Goal: Navigation & Orientation: Find specific page/section

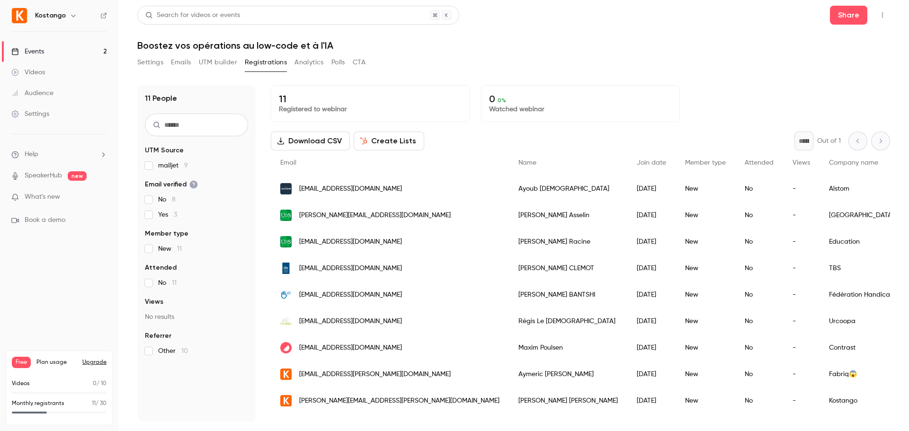
click at [209, 60] on button "UTM builder" at bounding box center [218, 62] width 38 height 15
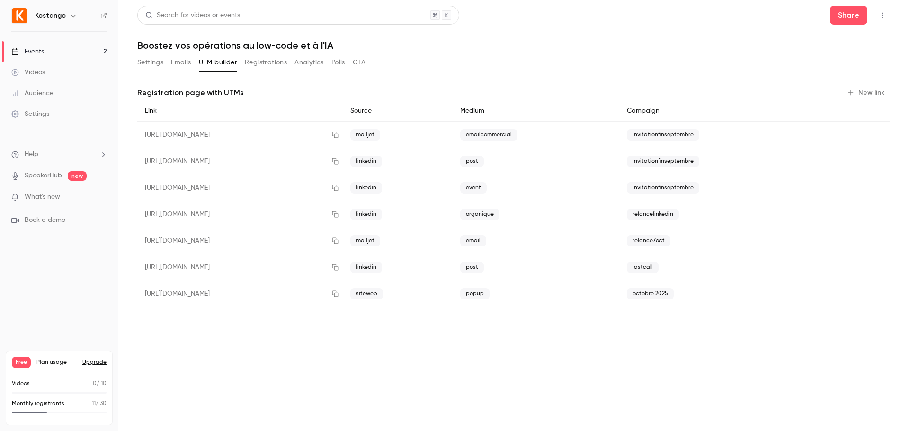
click at [154, 63] on button "Settings" at bounding box center [150, 62] width 26 height 15
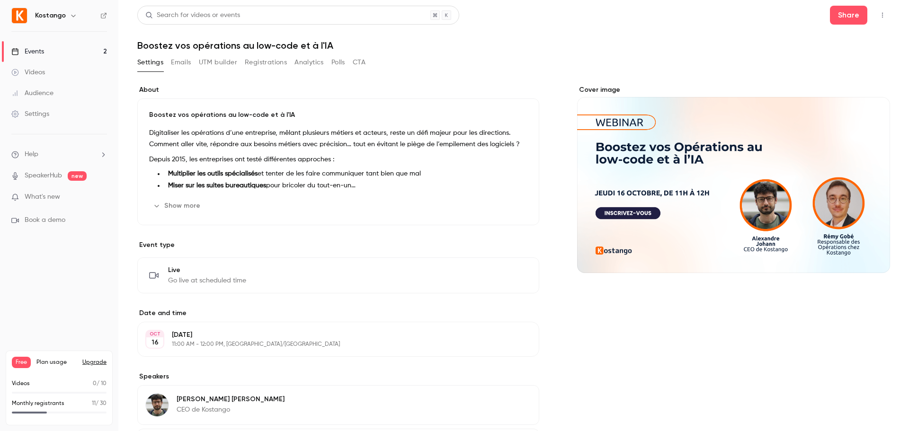
click at [39, 75] on div "Videos" at bounding box center [28, 72] width 34 height 9
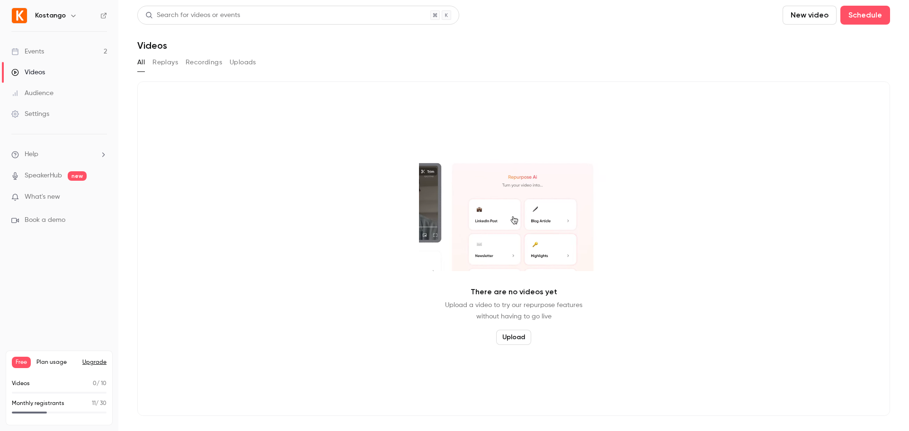
click at [61, 91] on link "Audience" at bounding box center [59, 93] width 118 height 21
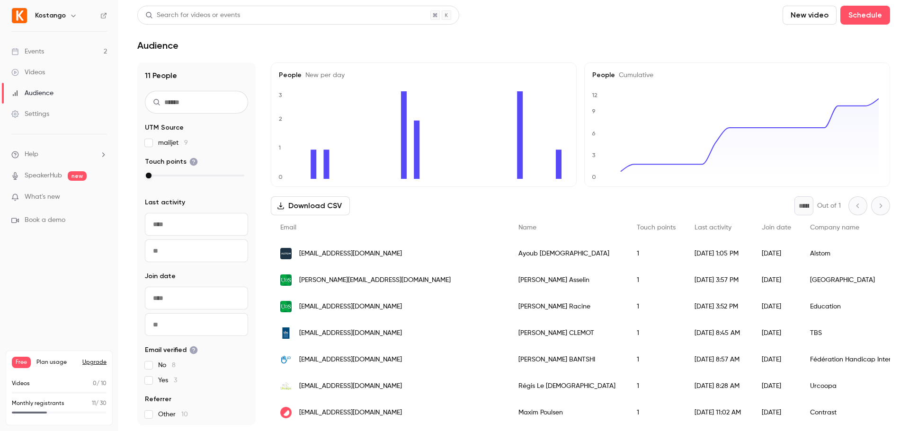
click at [50, 113] on link "Settings" at bounding box center [59, 114] width 118 height 21
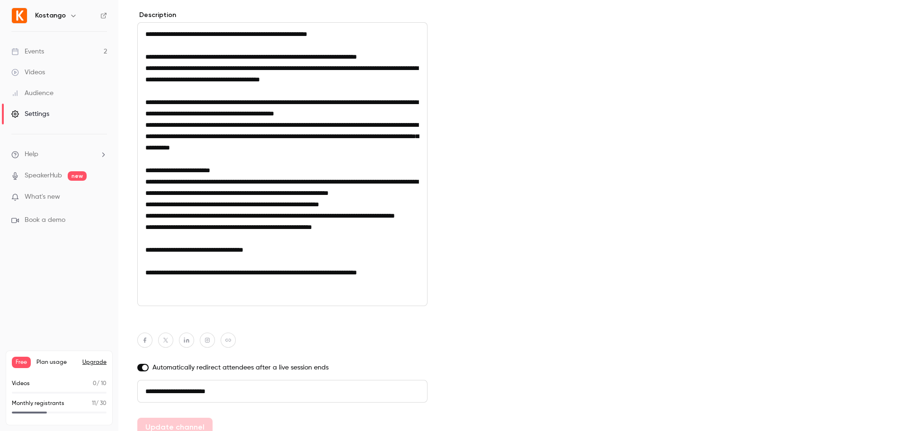
click at [44, 49] on div "Events" at bounding box center [27, 51] width 33 height 9
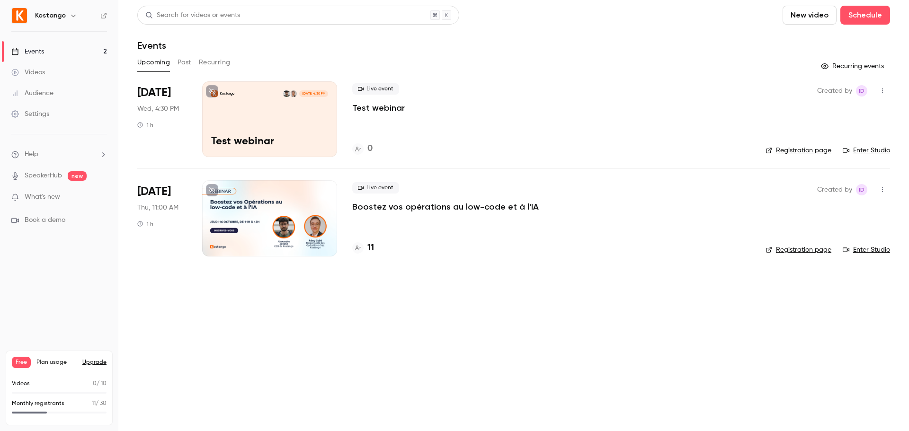
click at [861, 149] on link "Enter Studio" at bounding box center [866, 150] width 47 height 9
click at [401, 211] on p "Boostez vos opérations au low-code et à l'IA" at bounding box center [445, 206] width 187 height 11
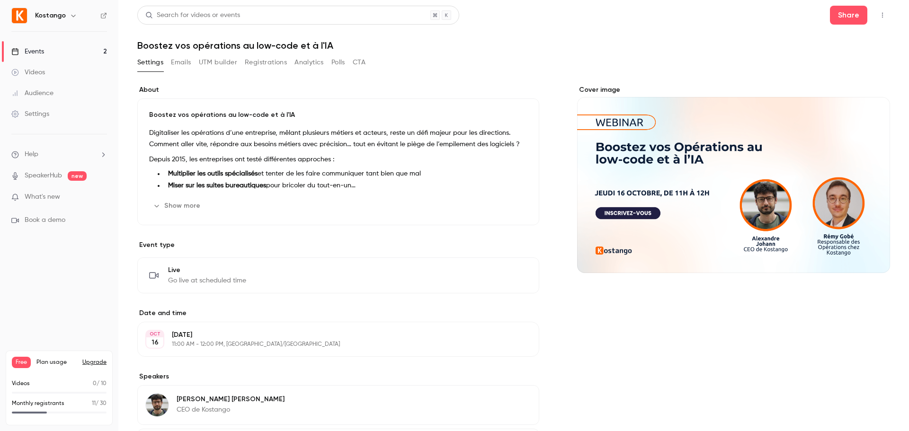
click at [259, 61] on button "Registrations" at bounding box center [266, 62] width 42 height 15
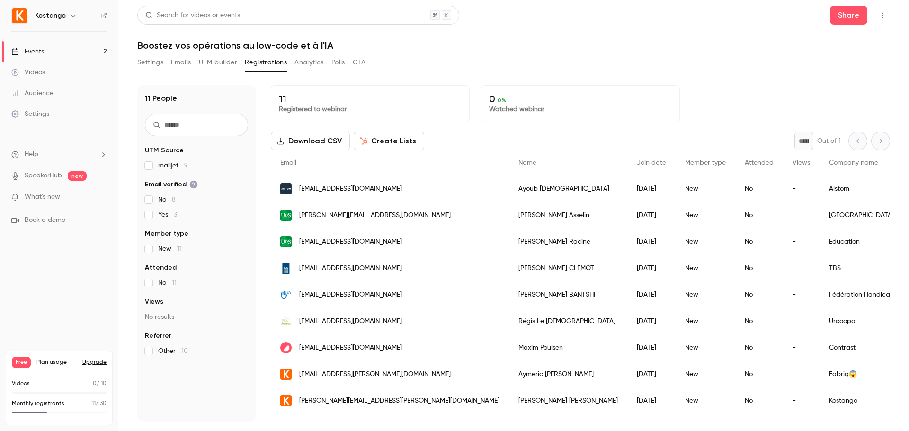
click at [157, 65] on button "Settings" at bounding box center [150, 62] width 26 height 15
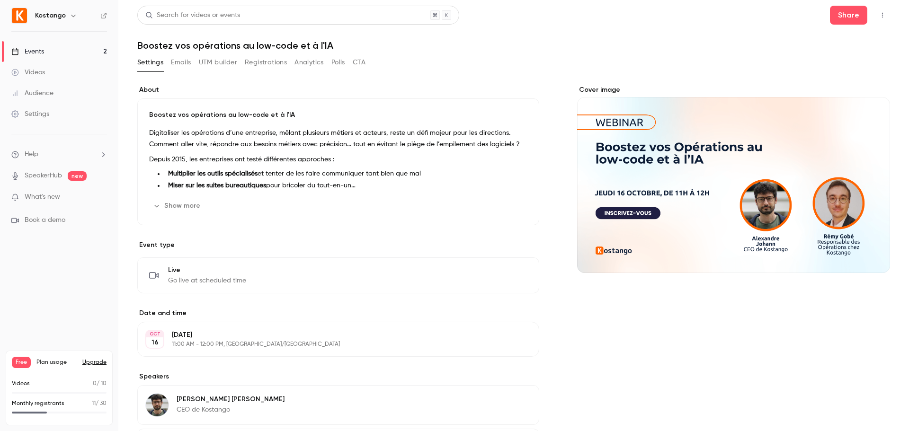
click at [52, 47] on link "Events 2" at bounding box center [59, 51] width 118 height 21
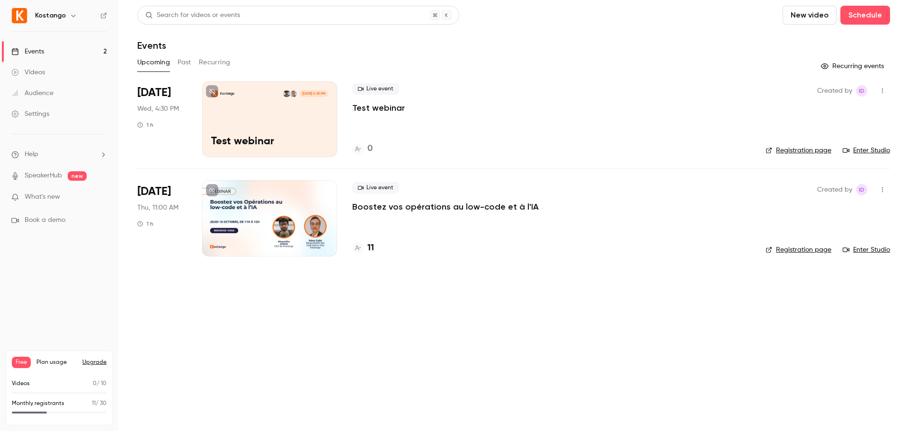
click at [868, 252] on link "Enter Studio" at bounding box center [866, 249] width 47 height 9
